Goal: Task Accomplishment & Management: Use online tool/utility

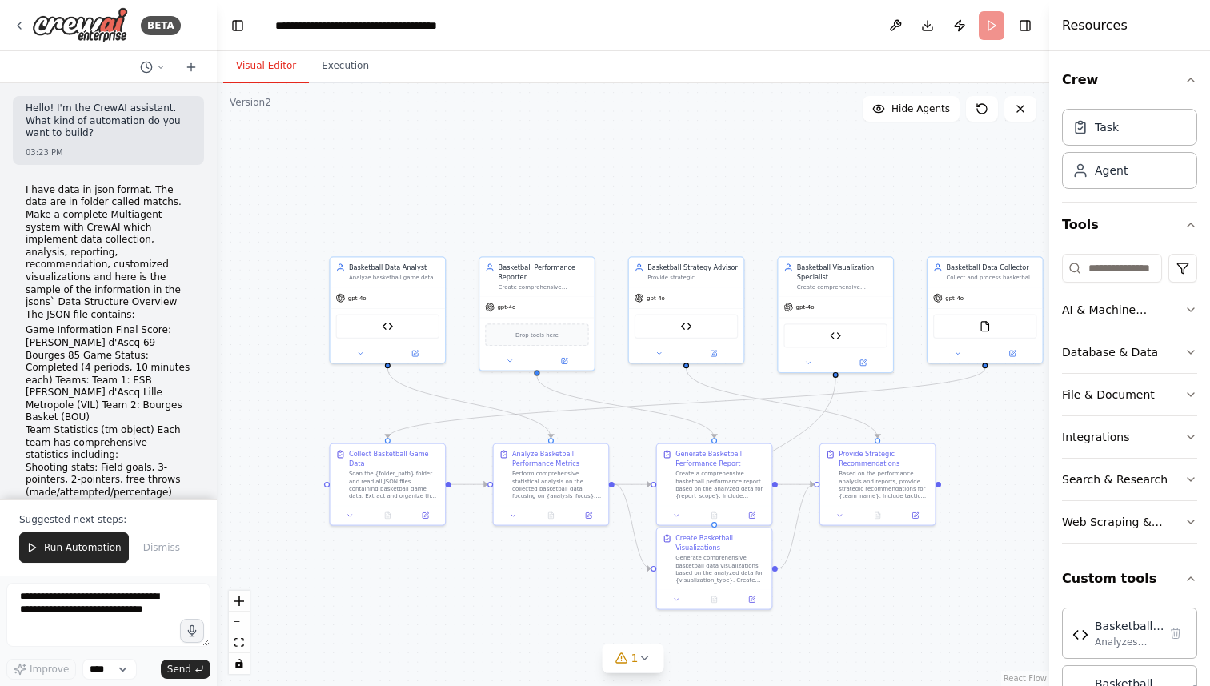
scroll to position [114, 0]
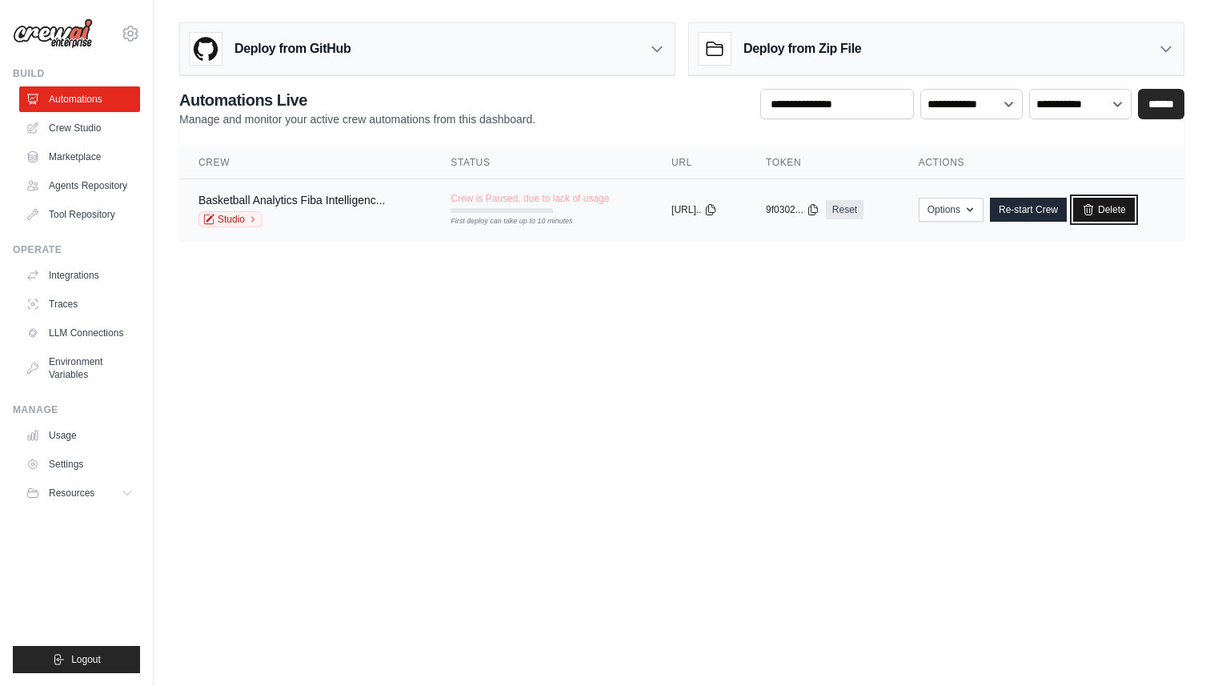
click at [1095, 203] on icon at bounding box center [1088, 209] width 13 height 13
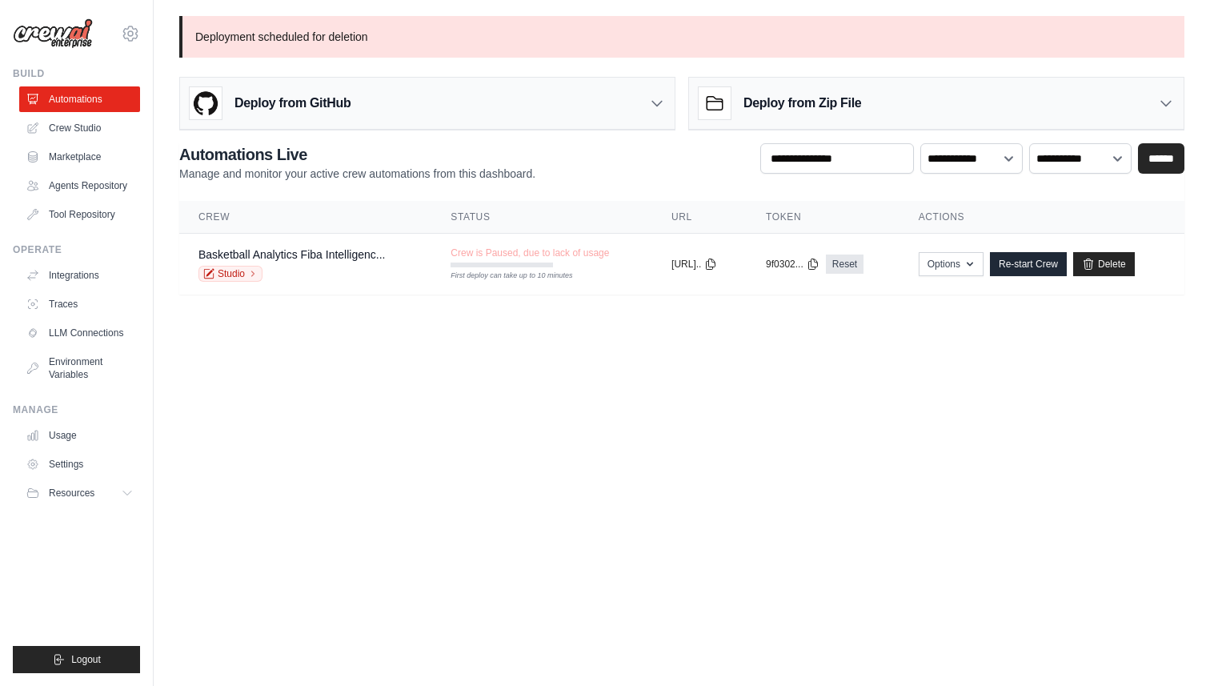
click at [487, 92] on div "Deploy from GitHub" at bounding box center [427, 104] width 495 height 52
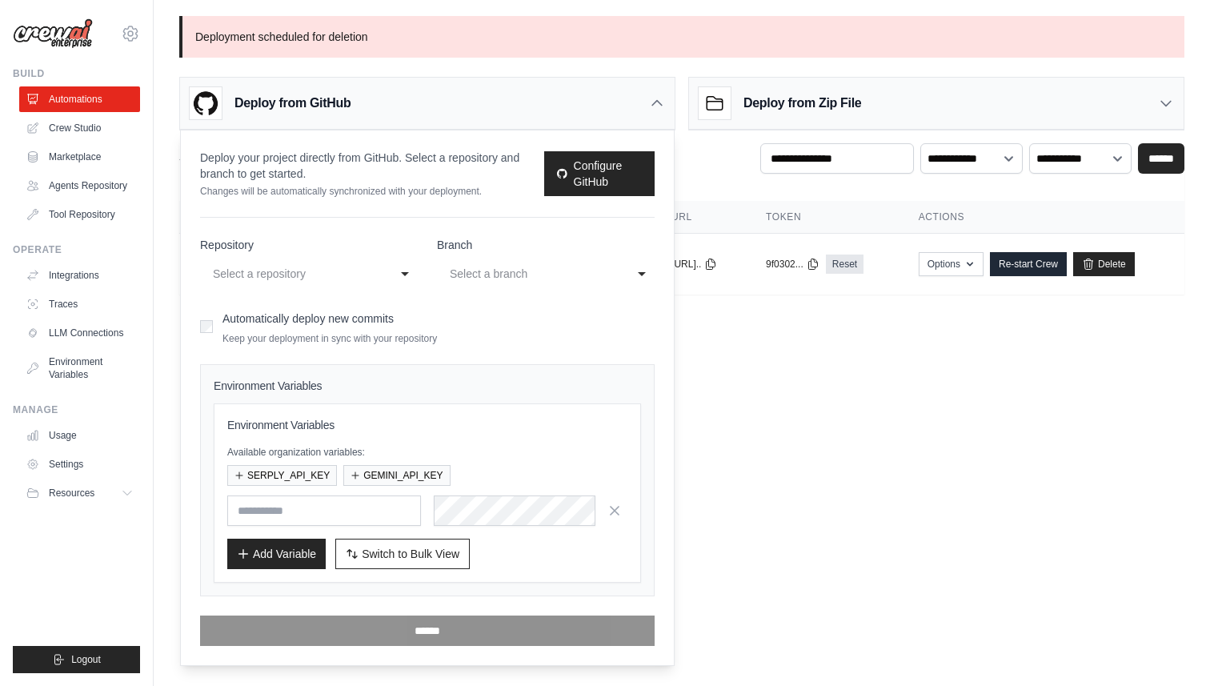
click at [382, 274] on div "Select a repository" at bounding box center [298, 274] width 176 height 26
click at [491, 318] on div "Automatically deploy new commits Keep your deployment in sync with your reposit…" at bounding box center [427, 326] width 455 height 38
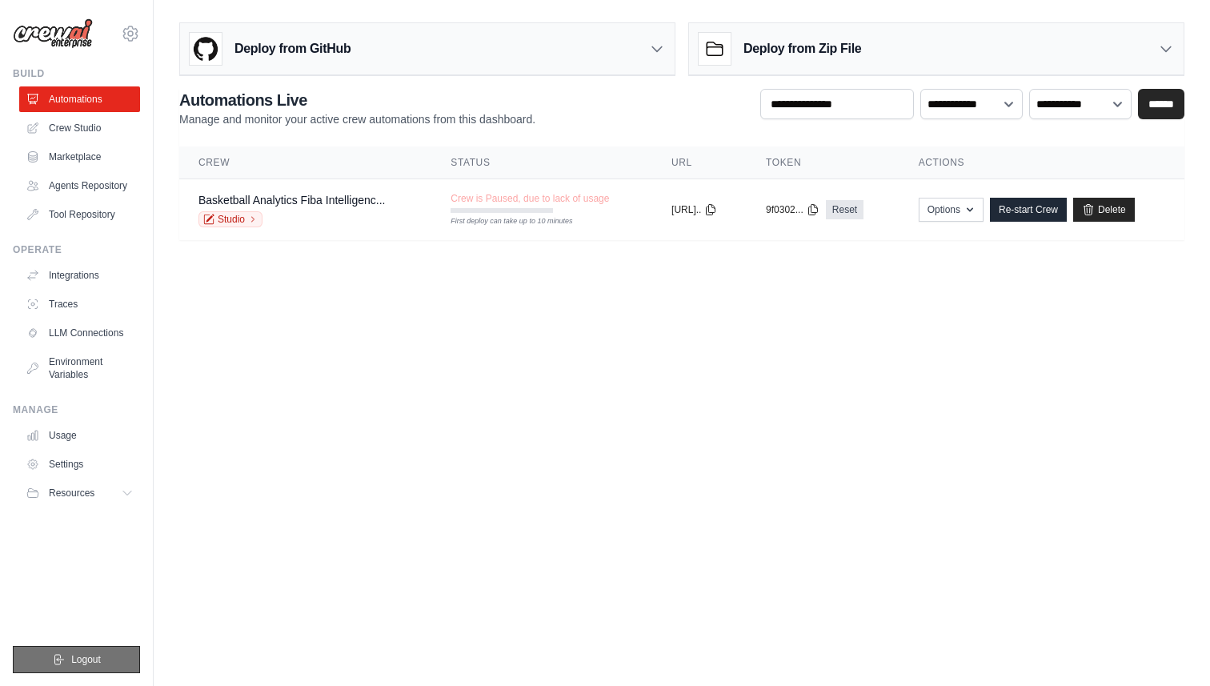
click at [101, 660] on button "Logout" at bounding box center [76, 659] width 127 height 27
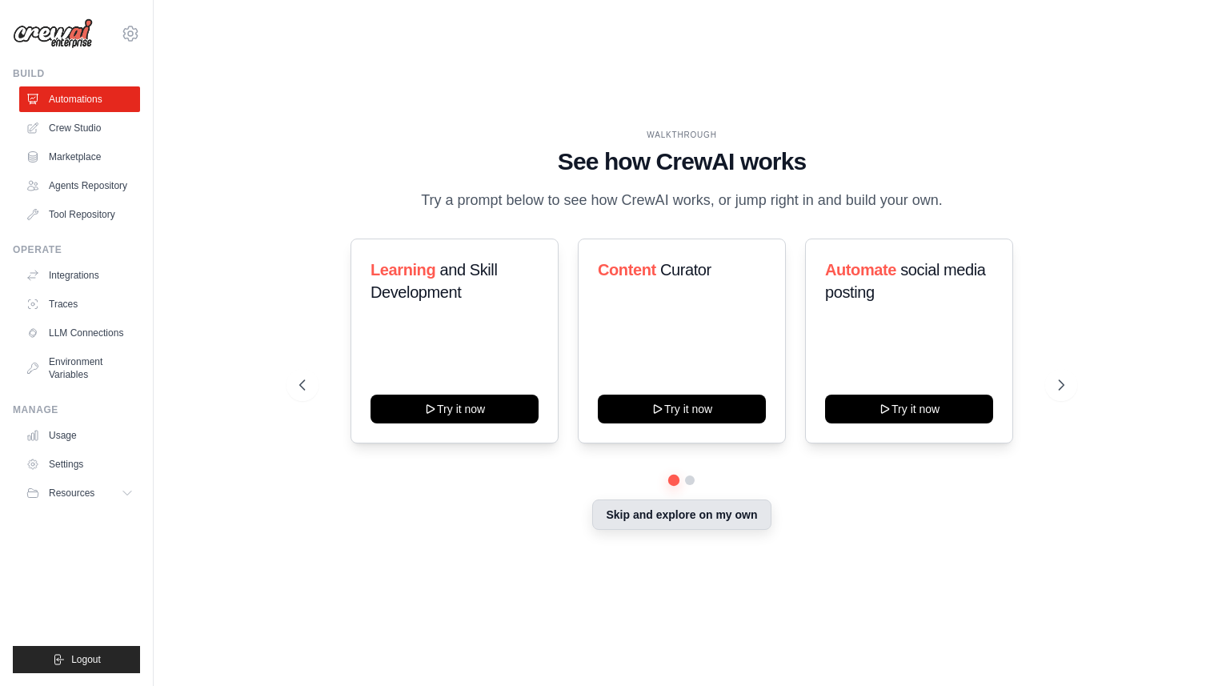
click at [690, 507] on button "Skip and explore on my own" at bounding box center [681, 514] width 178 height 30
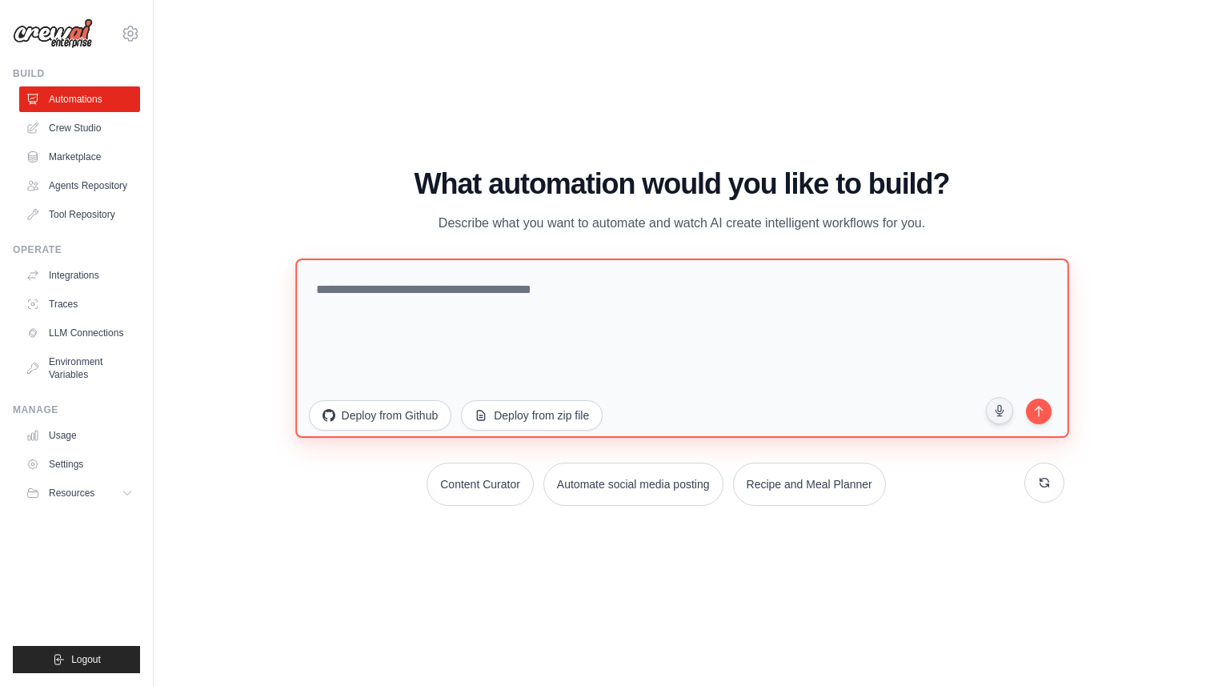
click at [538, 298] on textarea at bounding box center [681, 347] width 773 height 179
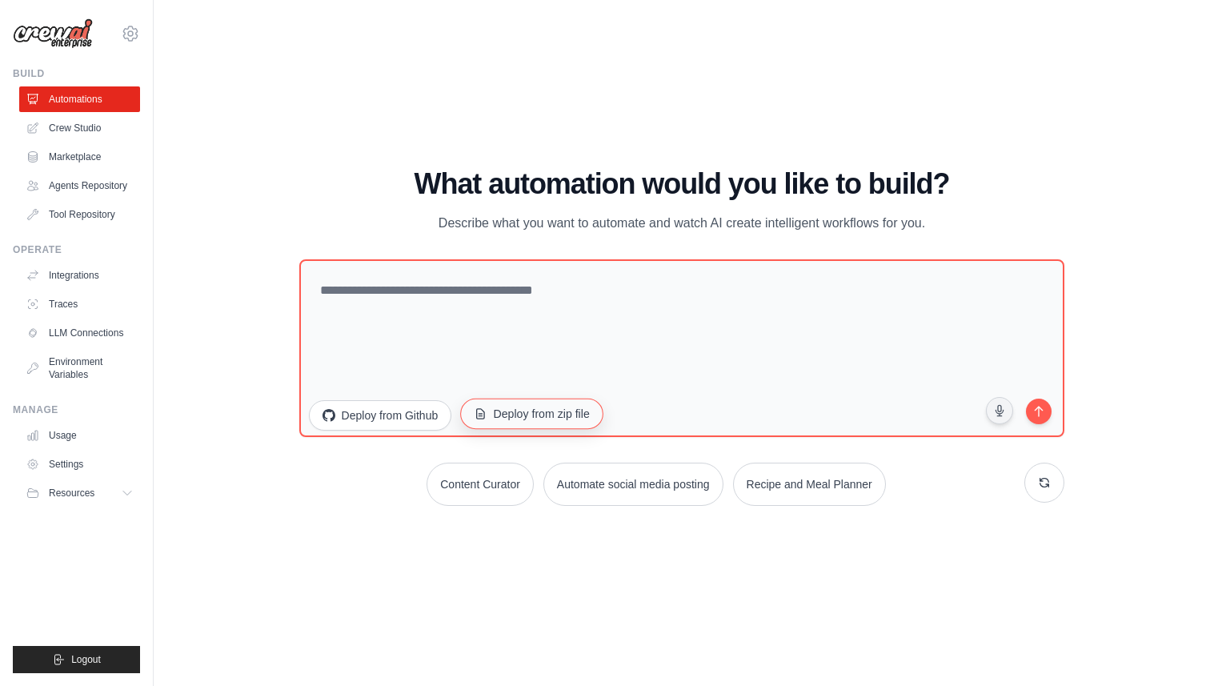
click at [516, 418] on button "Deploy from zip file" at bounding box center [531, 413] width 143 height 30
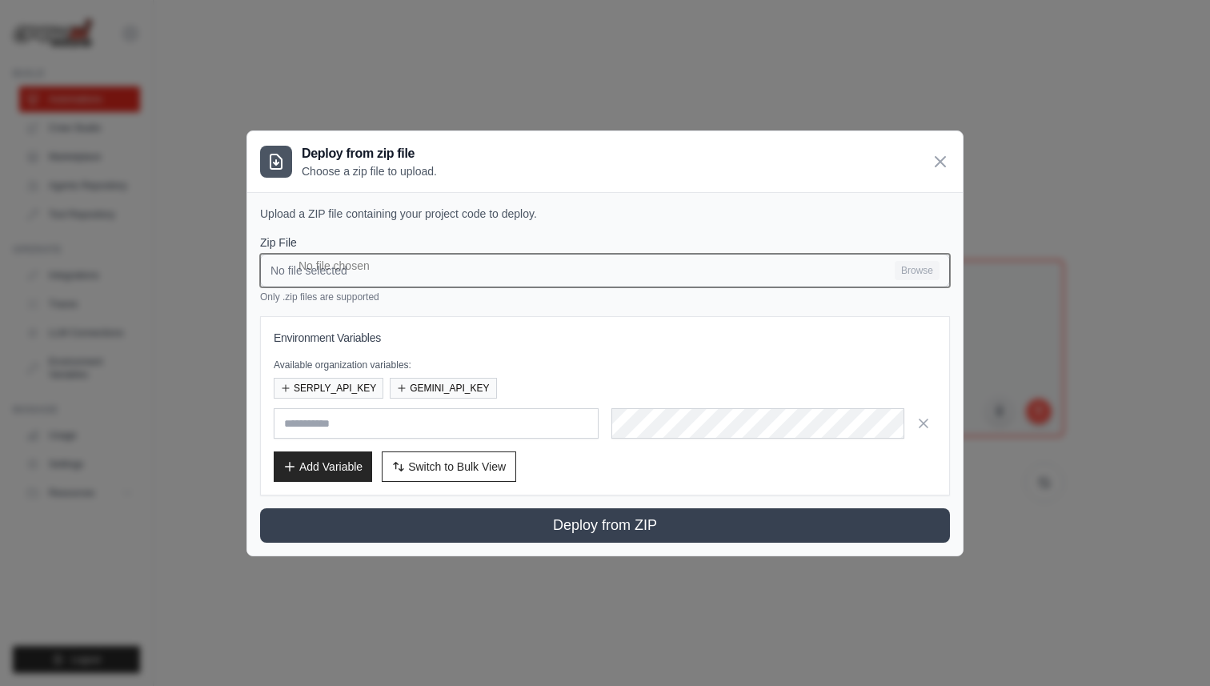
click at [352, 280] on input "No file selected Browse" at bounding box center [605, 271] width 690 height 34
type input "**********"
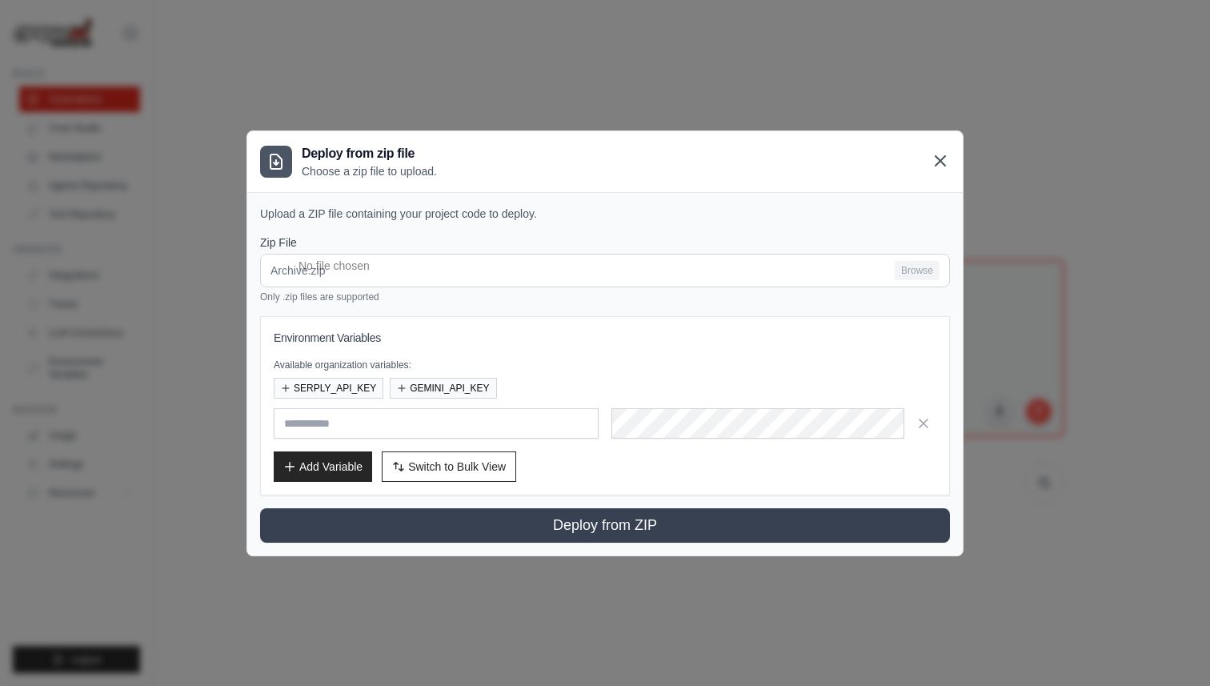
click at [942, 157] on icon at bounding box center [940, 161] width 10 height 10
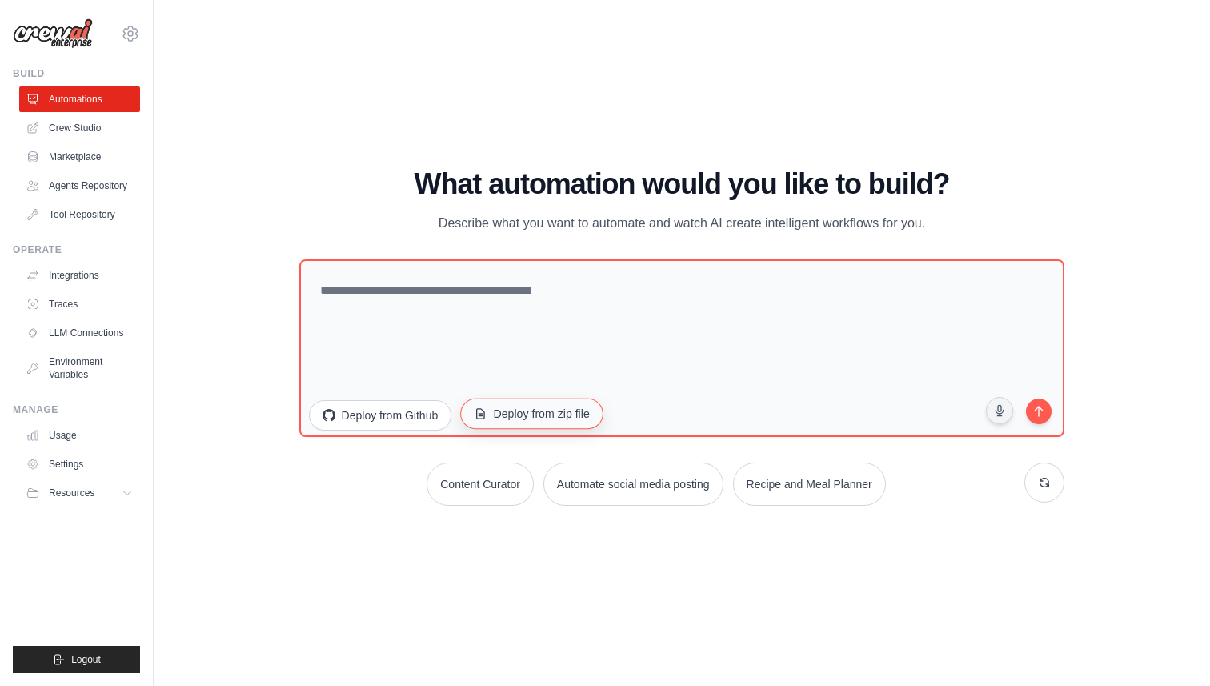
click at [527, 416] on button "Deploy from zip file" at bounding box center [531, 413] width 143 height 30
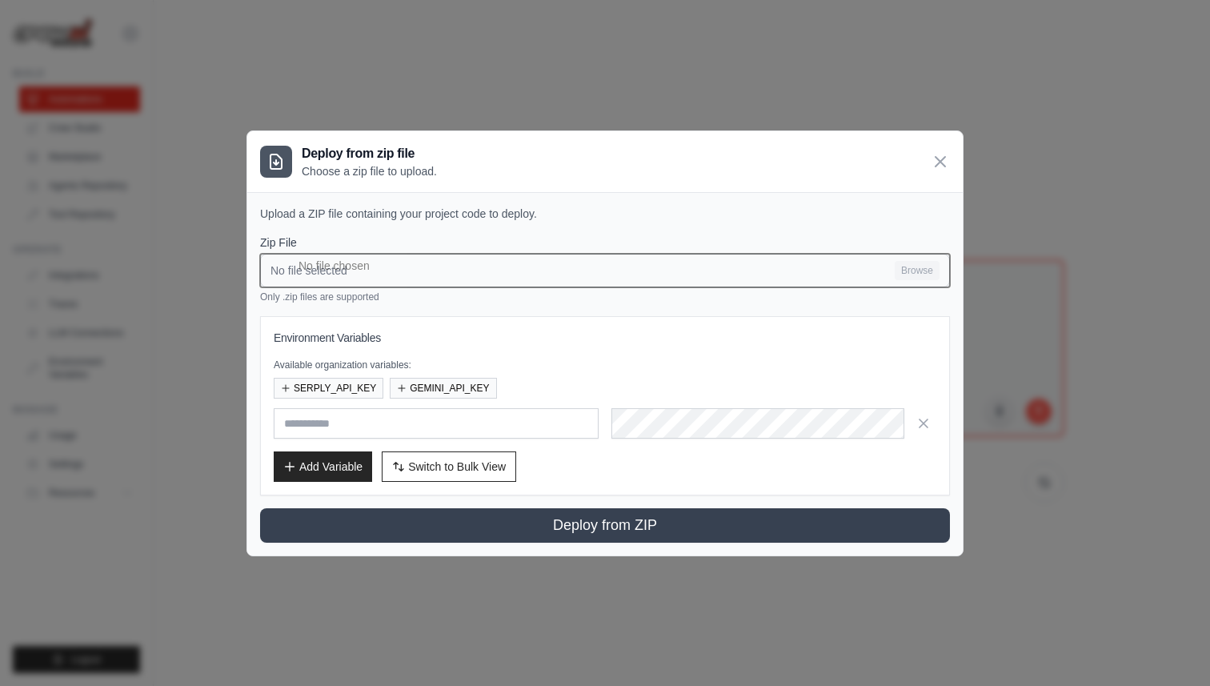
click at [401, 267] on input "No file selected Browse" at bounding box center [605, 271] width 690 height 34
type input "**********"
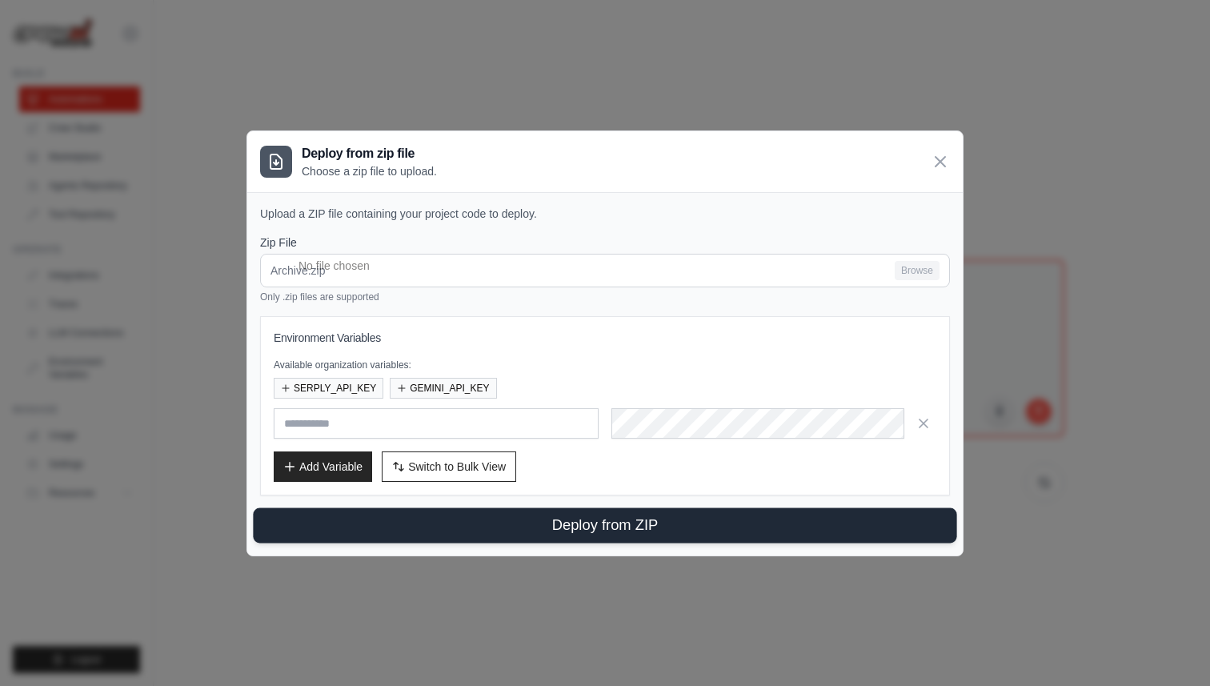
click at [612, 526] on button "Deploy from ZIP" at bounding box center [604, 524] width 703 height 35
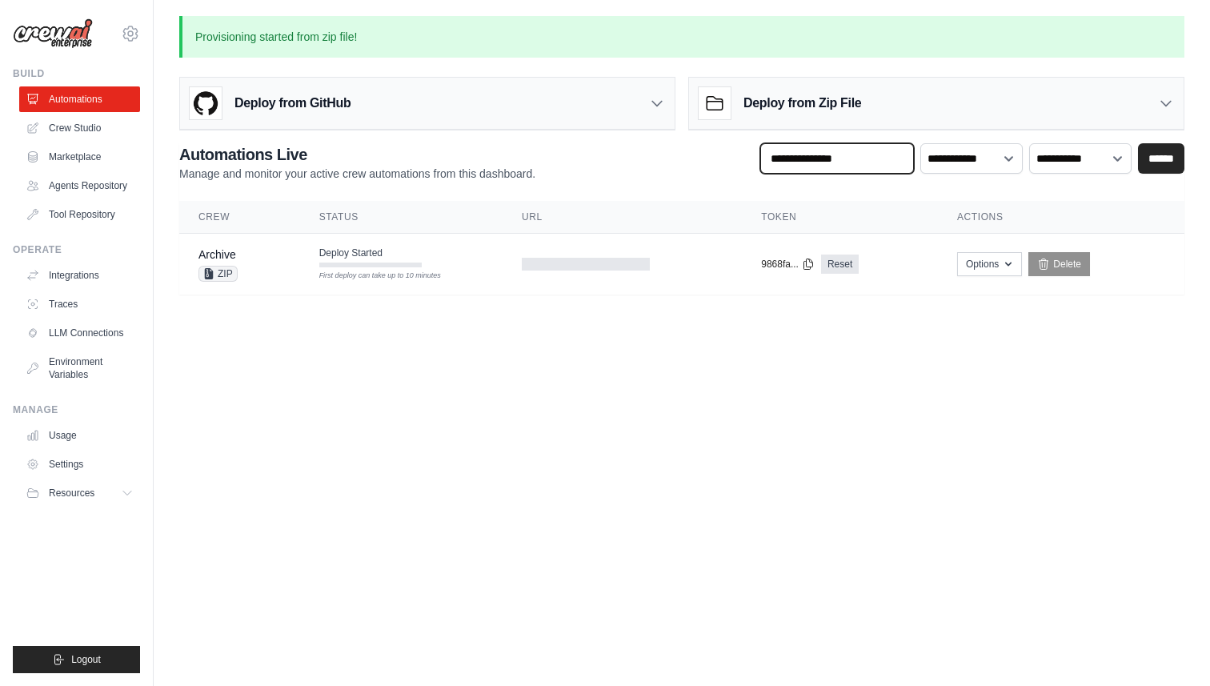
click at [816, 160] on input "text" at bounding box center [837, 158] width 154 height 30
click at [1001, 159] on select "**********" at bounding box center [971, 158] width 102 height 30
click at [78, 126] on link "Crew Studio" at bounding box center [81, 128] width 121 height 26
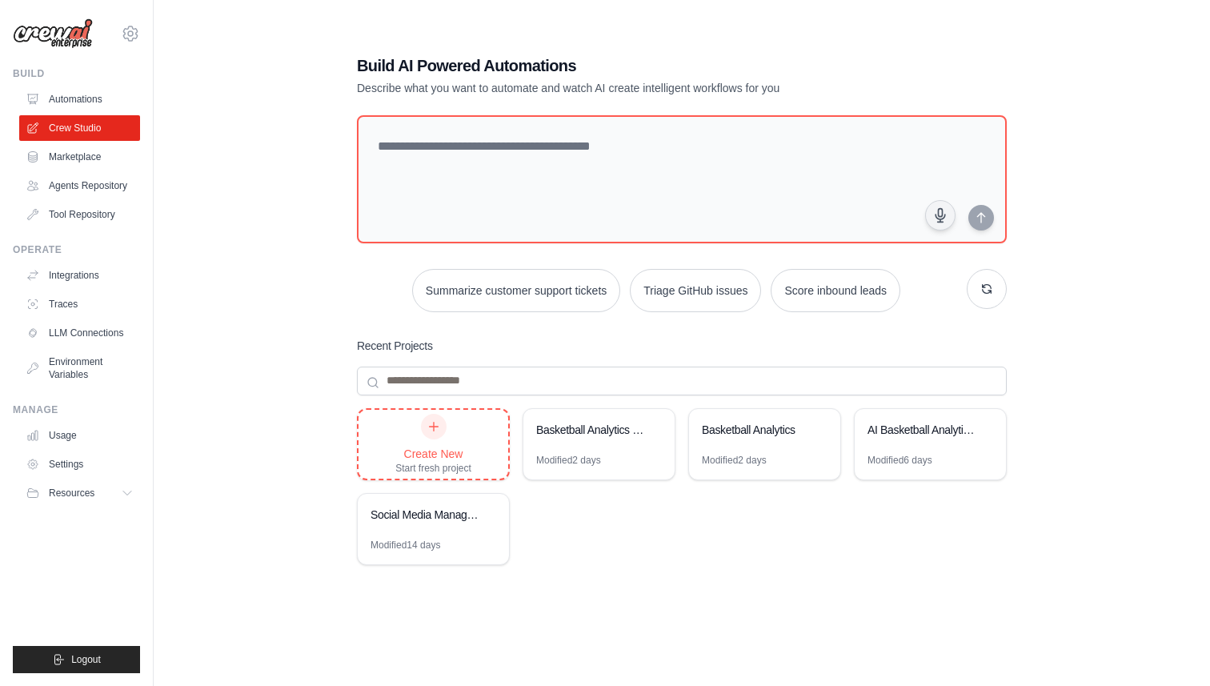
click at [441, 427] on div at bounding box center [434, 427] width 26 height 26
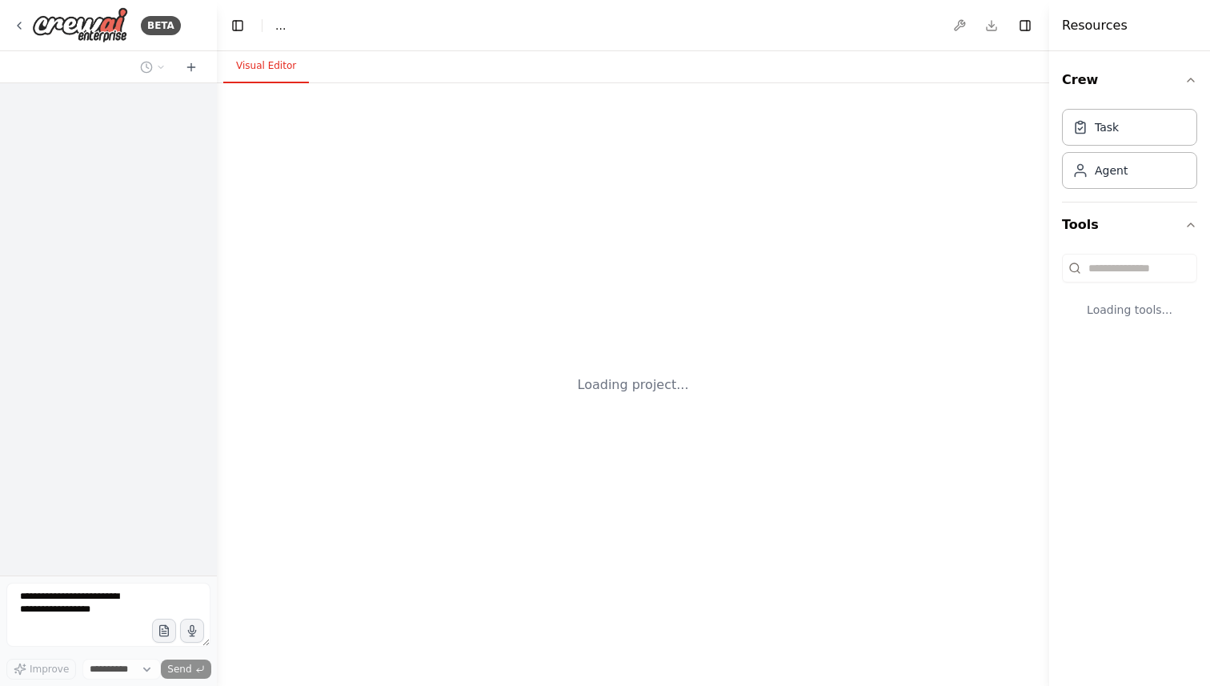
select select "****"
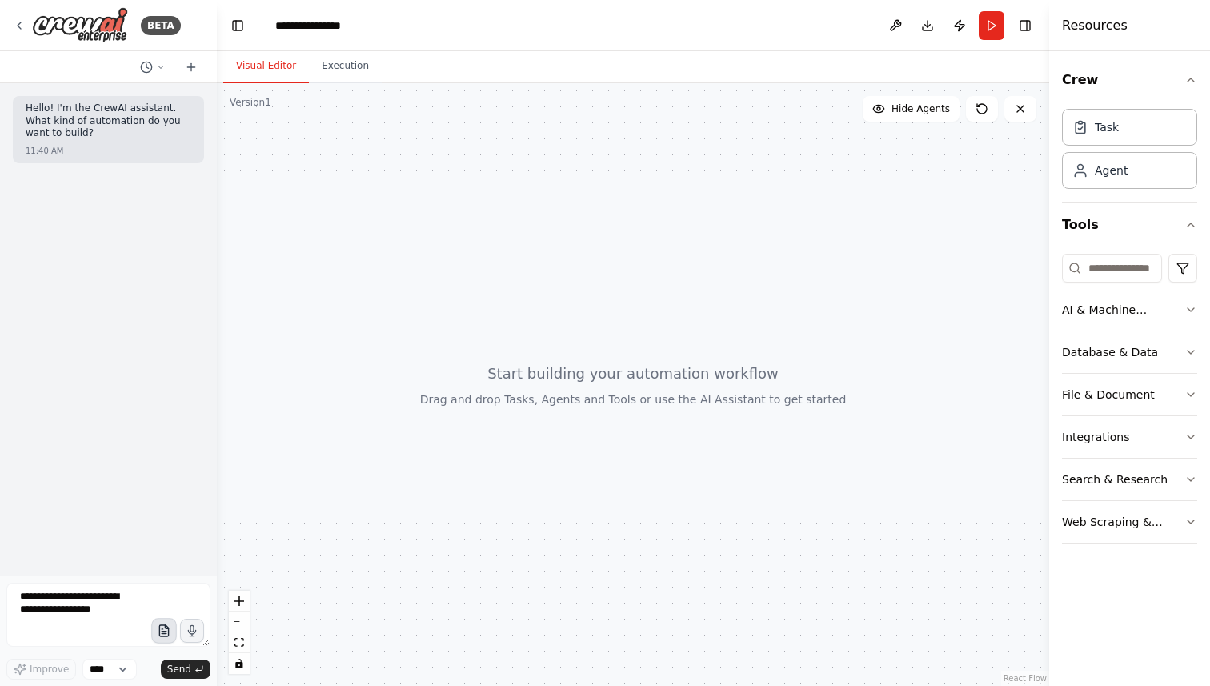
click at [164, 635] on icon "button" at bounding box center [164, 631] width 14 height 14
click at [108, 606] on textarea at bounding box center [108, 615] width 204 height 64
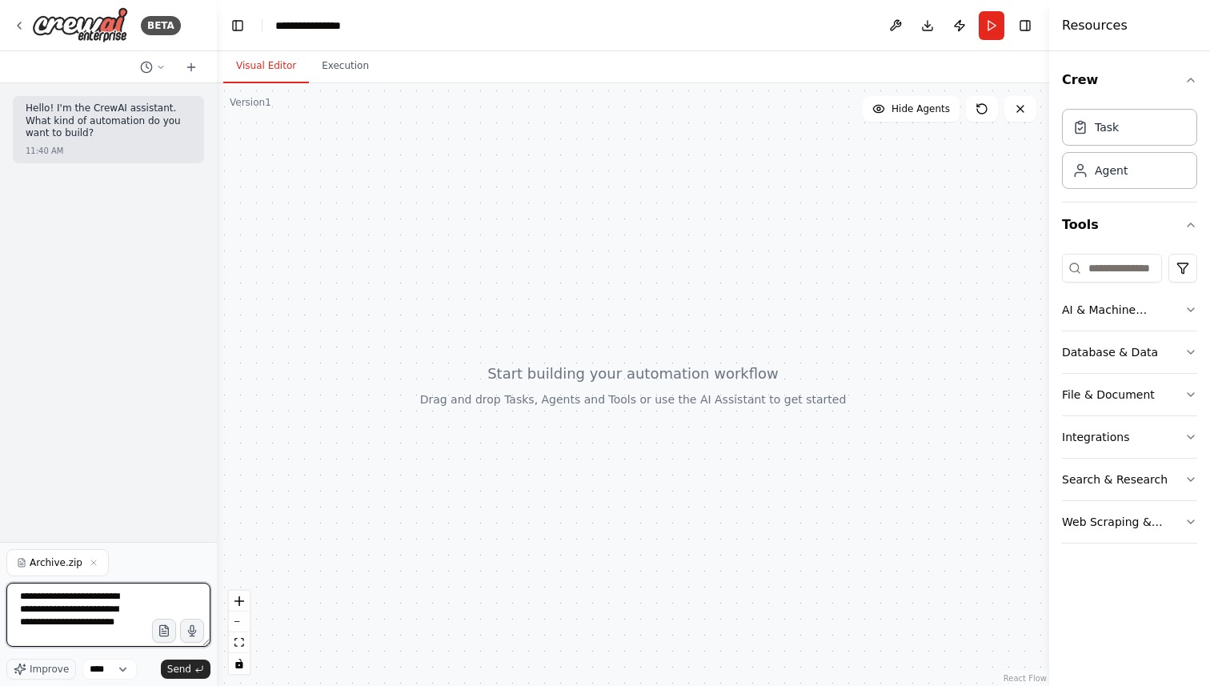
scroll to position [7, 0]
type textarea "**********"
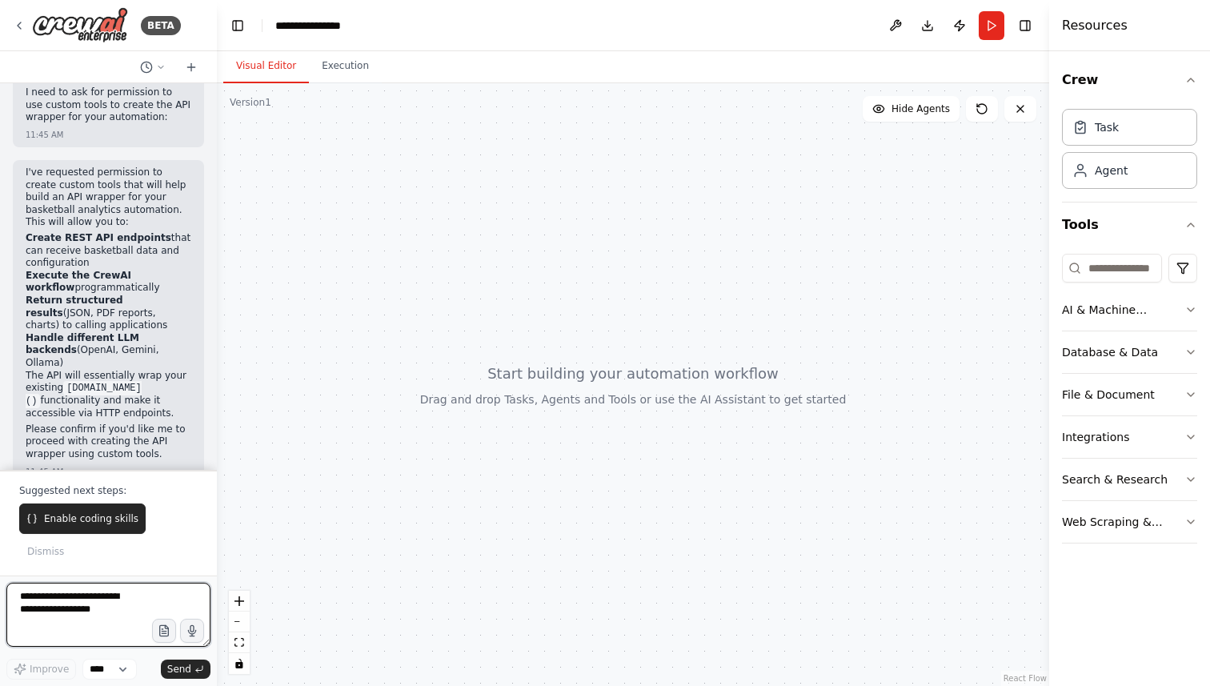
scroll to position [453, 0]
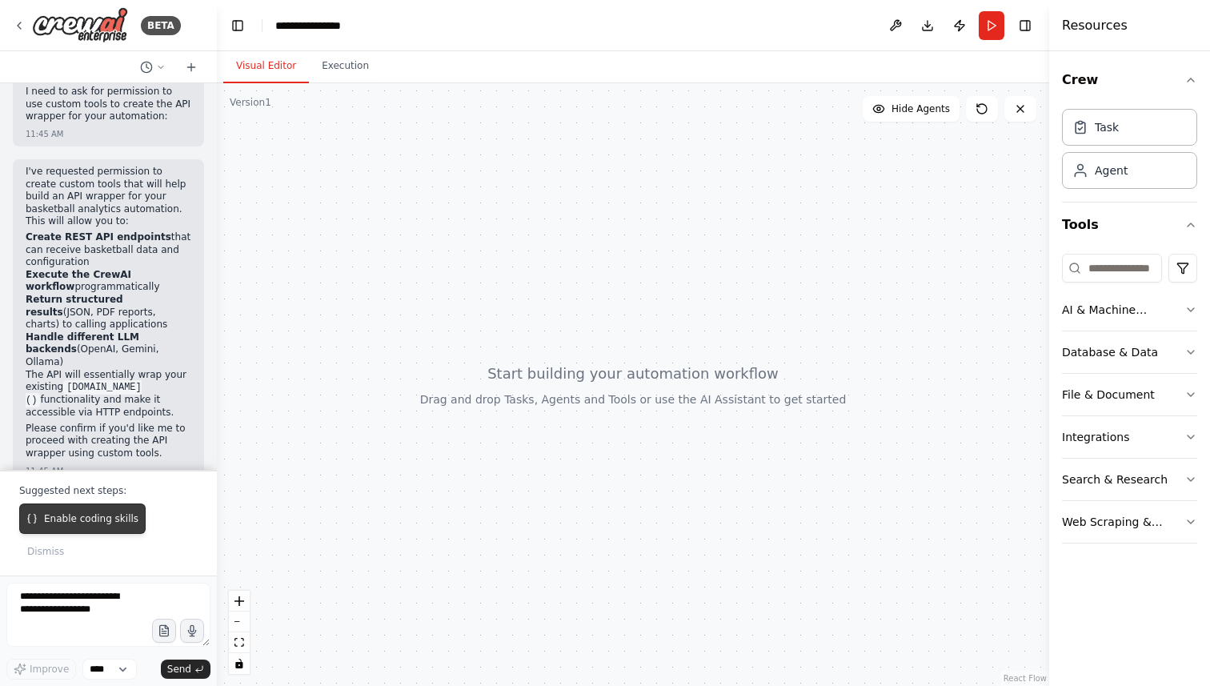
click at [86, 512] on button "Enable coding skills" at bounding box center [82, 518] width 126 height 30
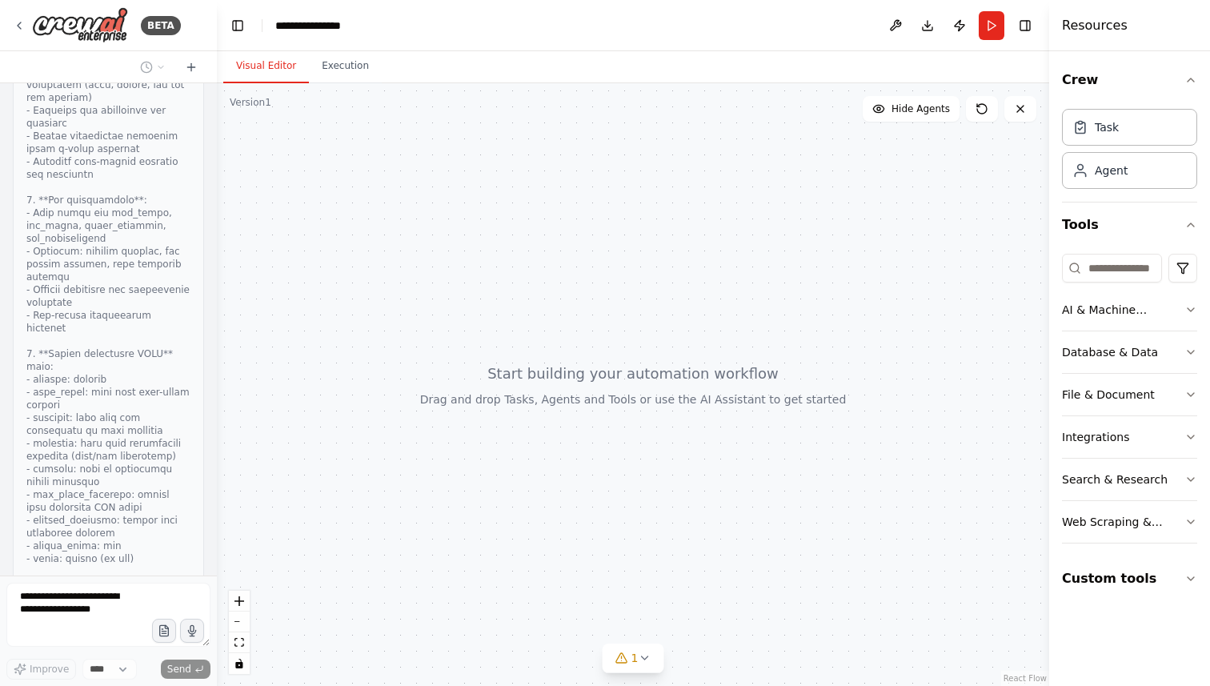
scroll to position [3382, 0]
